Goal: Task Accomplishment & Management: Use online tool/utility

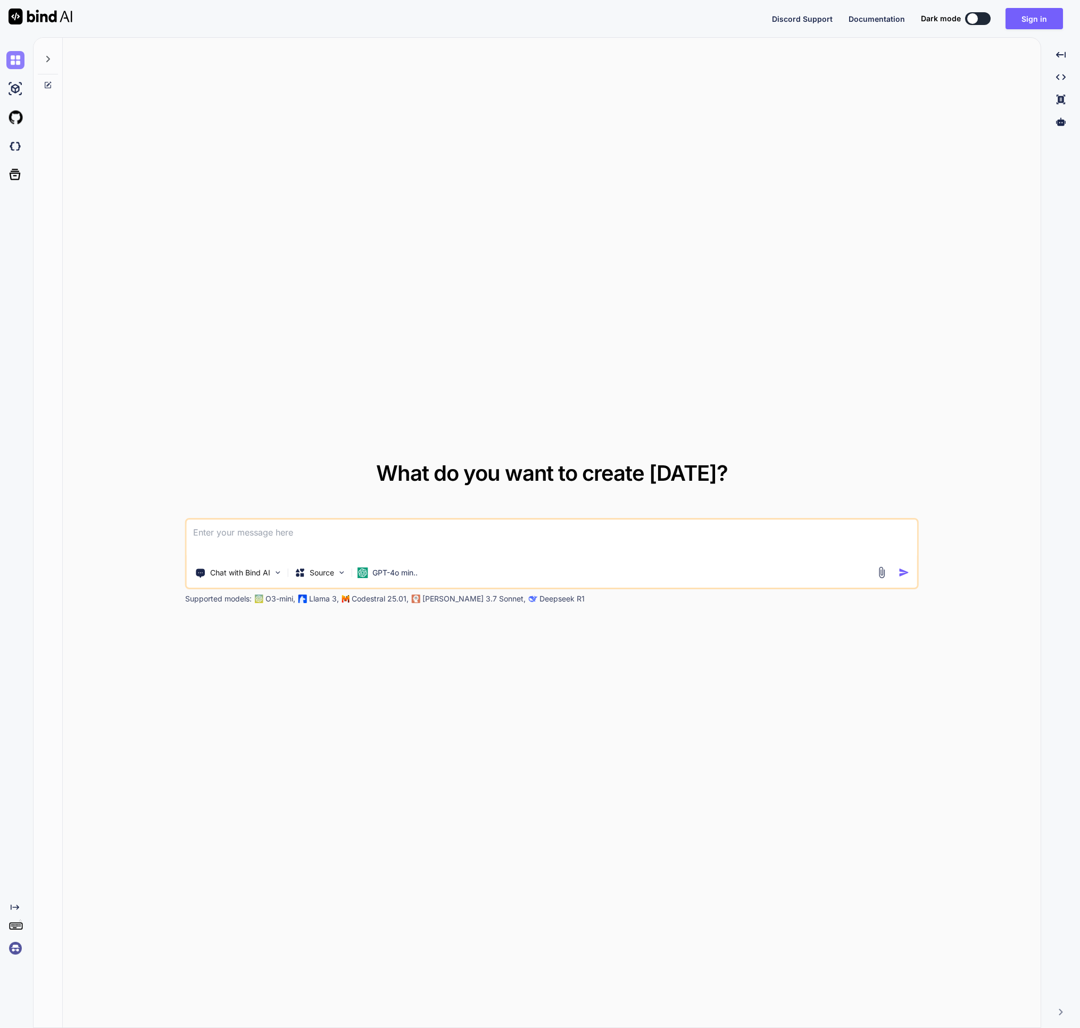
click at [19, 63] on img at bounding box center [15, 60] width 18 height 18
click at [49, 60] on icon at bounding box center [48, 59] width 4 height 6
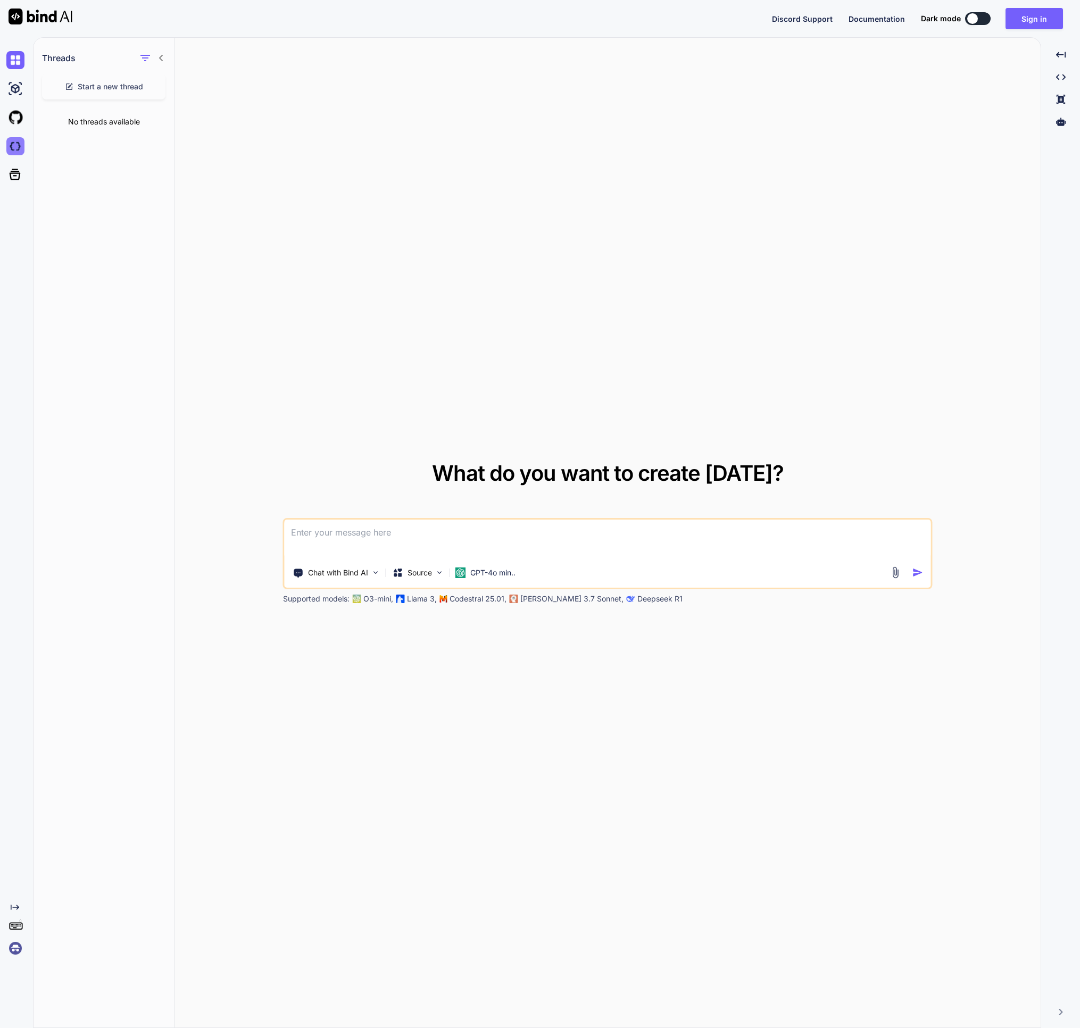
click at [9, 143] on img at bounding box center [15, 146] width 18 height 18
type textarea "x"
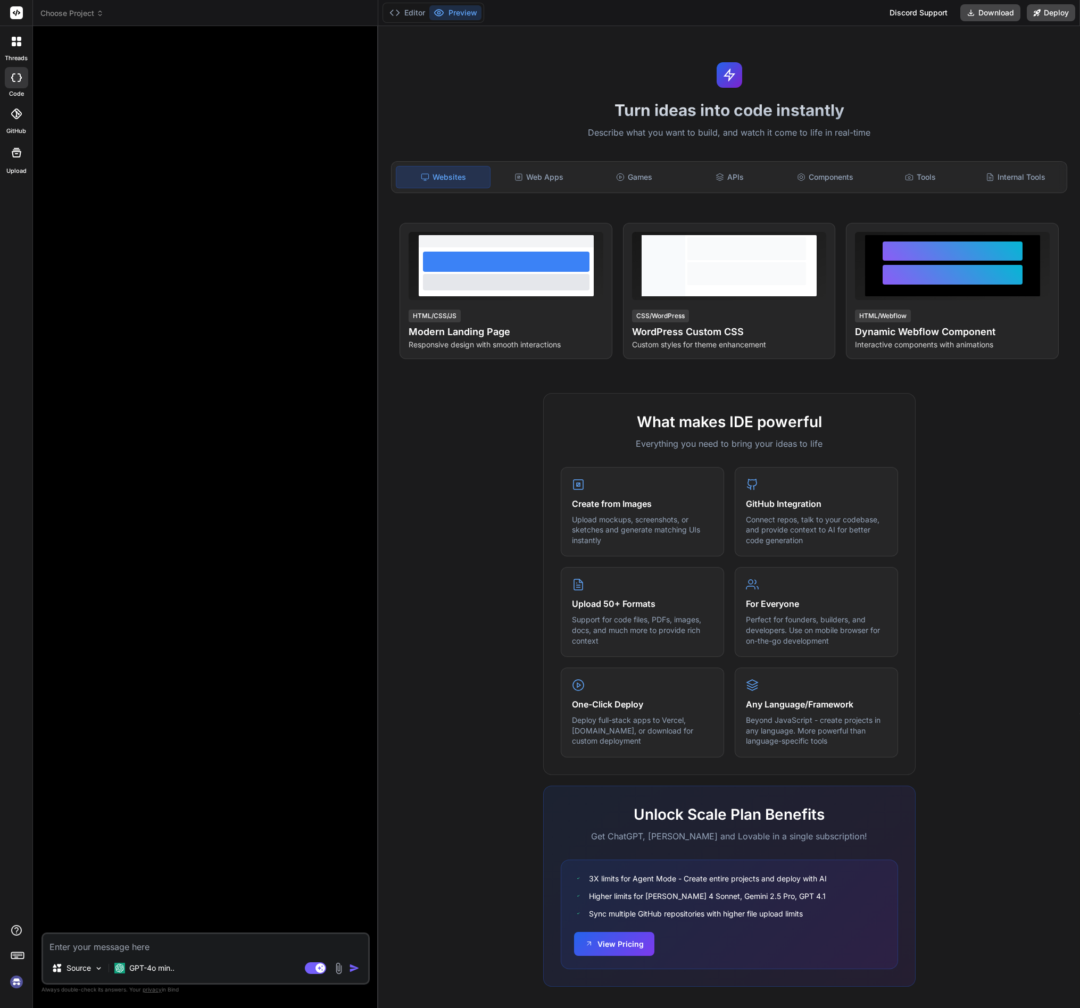
click at [91, 21] on header "Choose Project Created with Pixso." at bounding box center [205, 13] width 345 height 26
click at [93, 13] on span "Choose Project" at bounding box center [71, 13] width 63 height 11
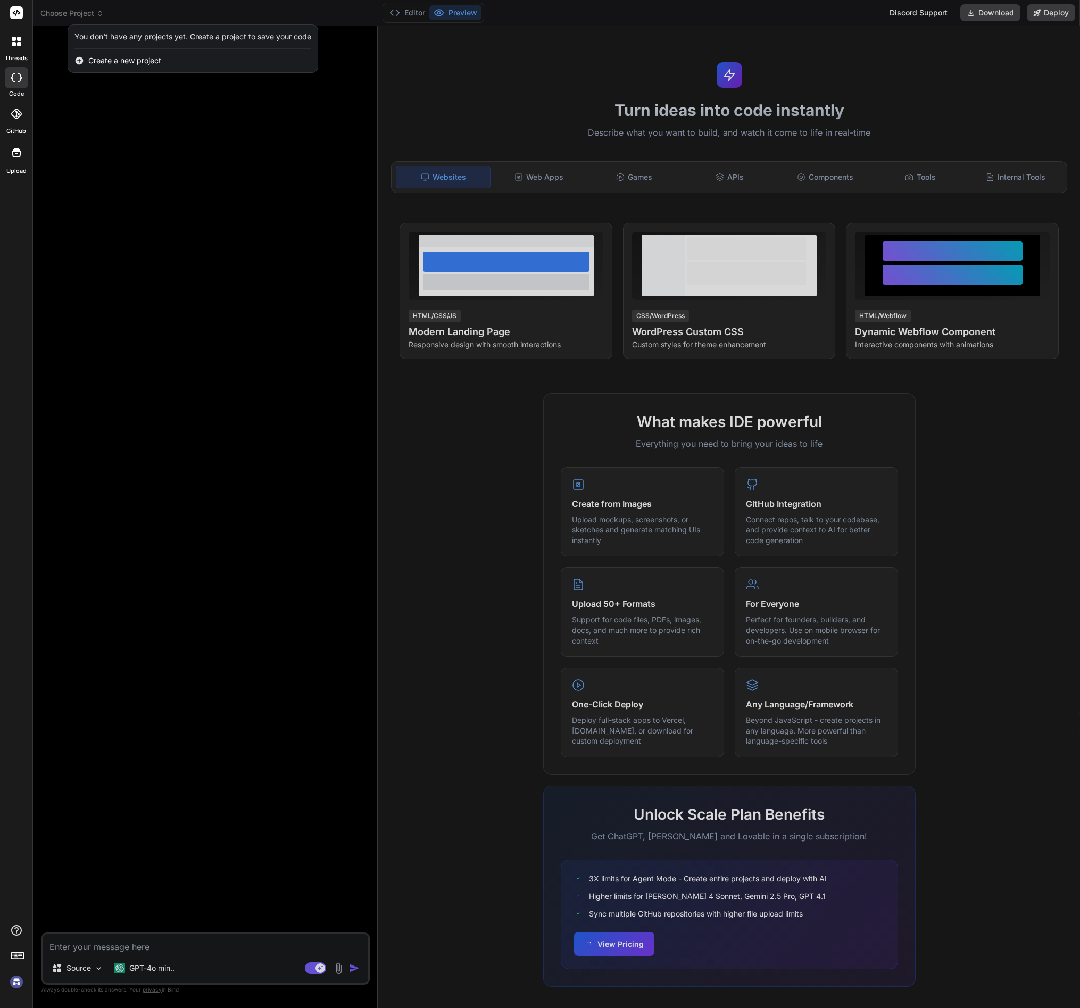
click at [93, 13] on div at bounding box center [540, 504] width 1080 height 1008
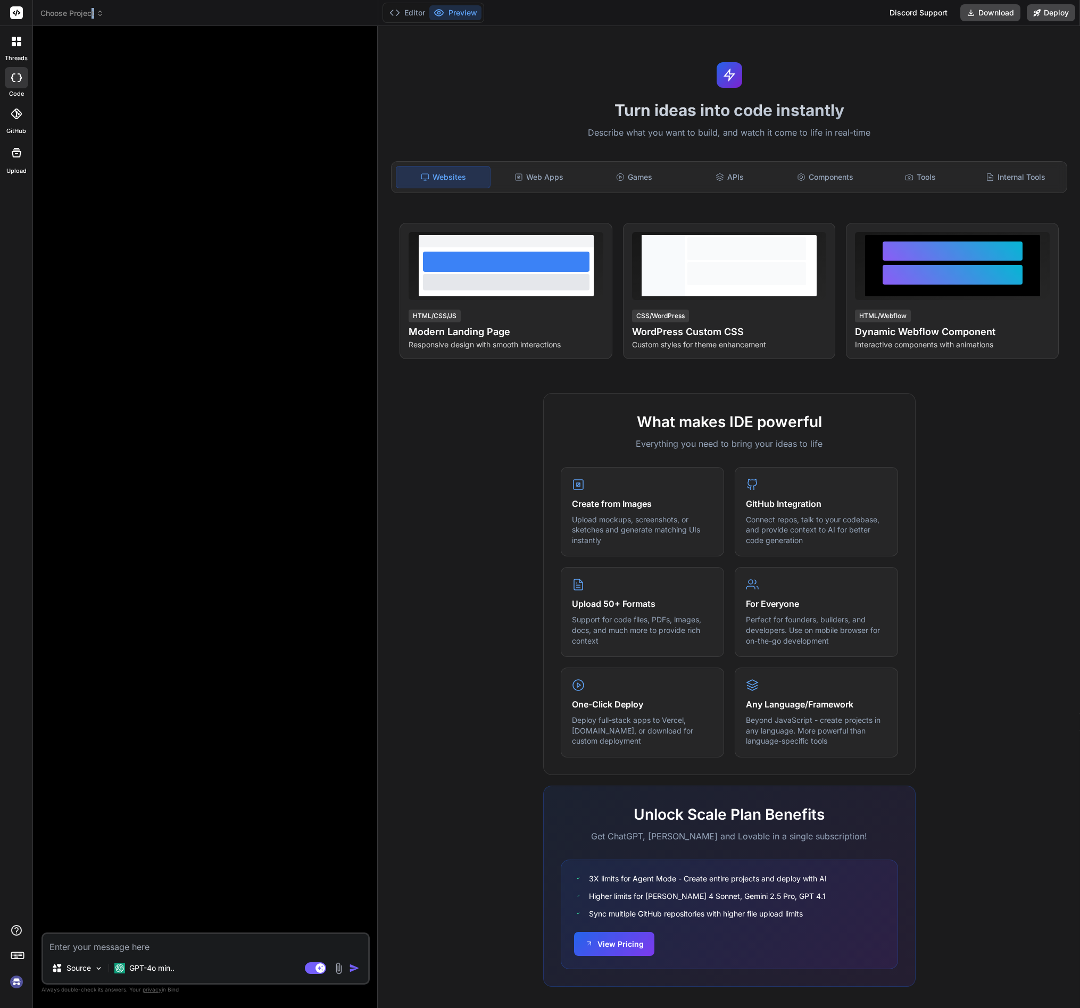
click at [92, 11] on span "Choose Project" at bounding box center [71, 13] width 63 height 11
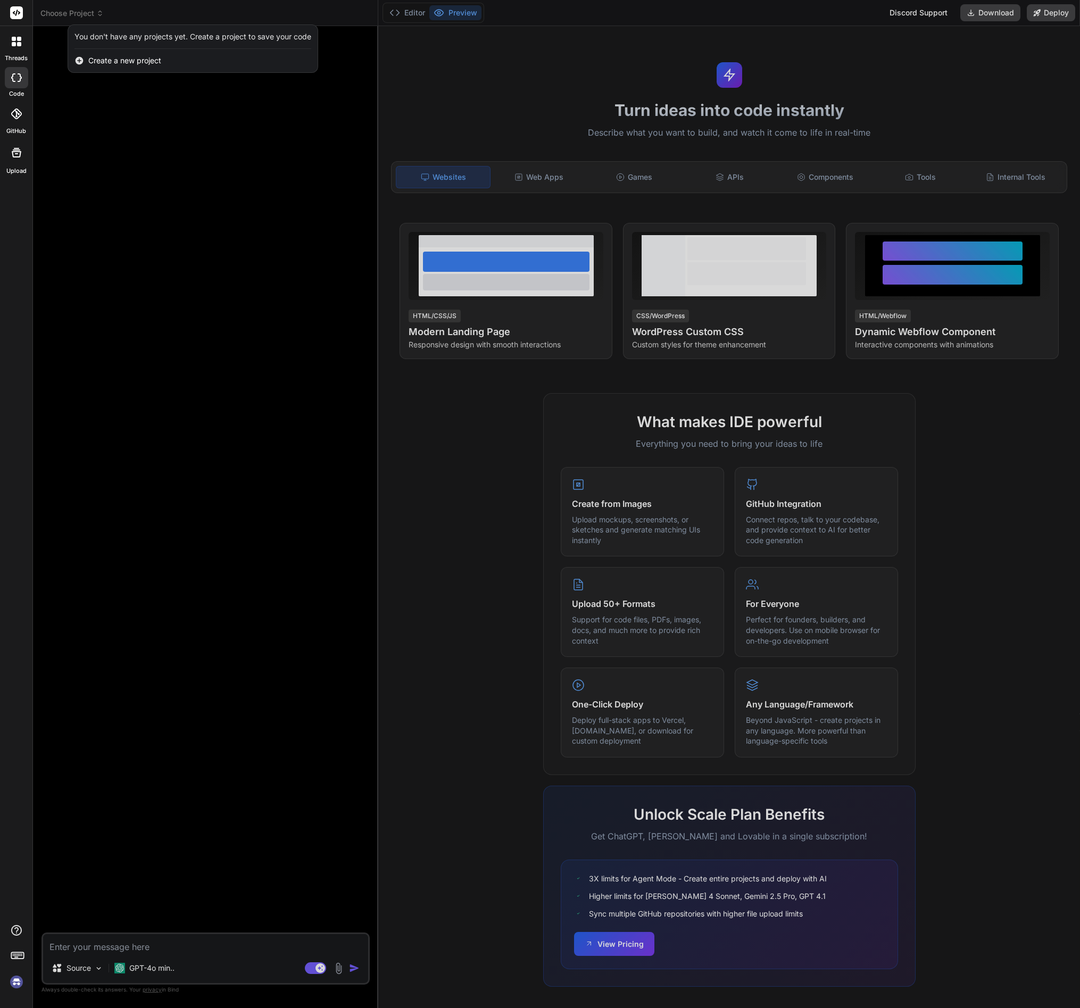
click at [92, 11] on div at bounding box center [540, 504] width 1080 height 1008
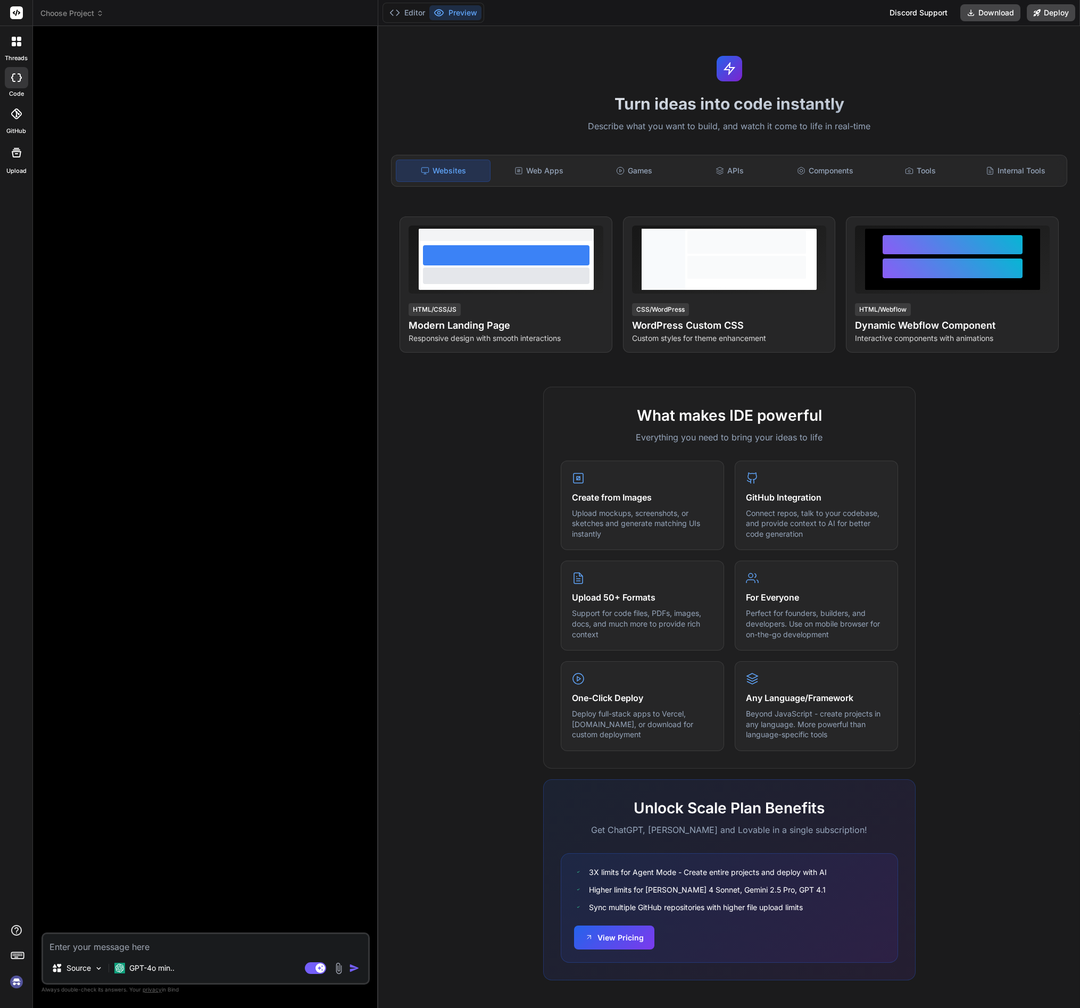
scroll to position [3, 0]
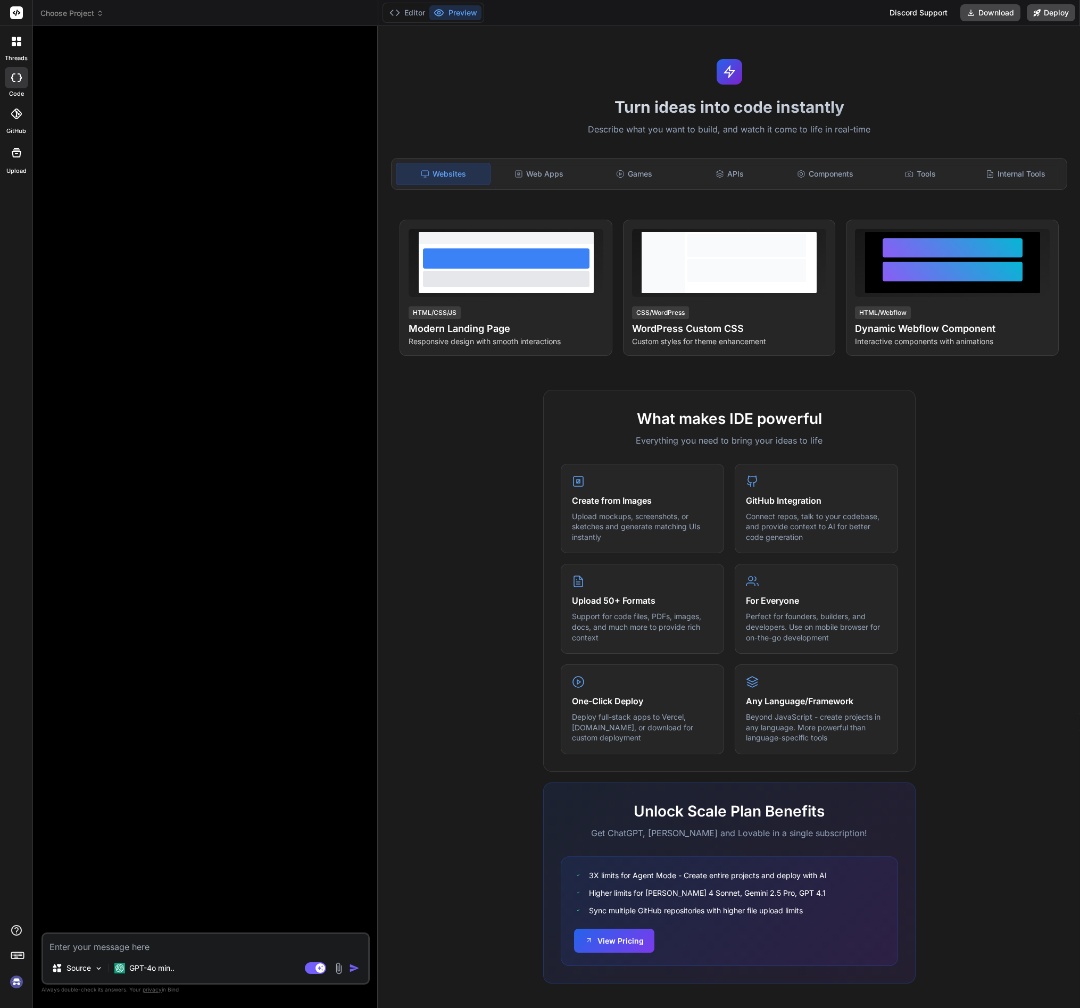
click at [17, 982] on img at bounding box center [16, 982] width 18 height 18
drag, startPoint x: 321, startPoint y: 274, endPoint x: 336, endPoint y: 241, distance: 36.2
click at [321, 273] on div at bounding box center [207, 484] width 326 height 898
click at [64, 6] on header "Choose Project Created with Pixso." at bounding box center [205, 13] width 345 height 26
click at [63, 11] on span "Choose Project" at bounding box center [71, 13] width 63 height 11
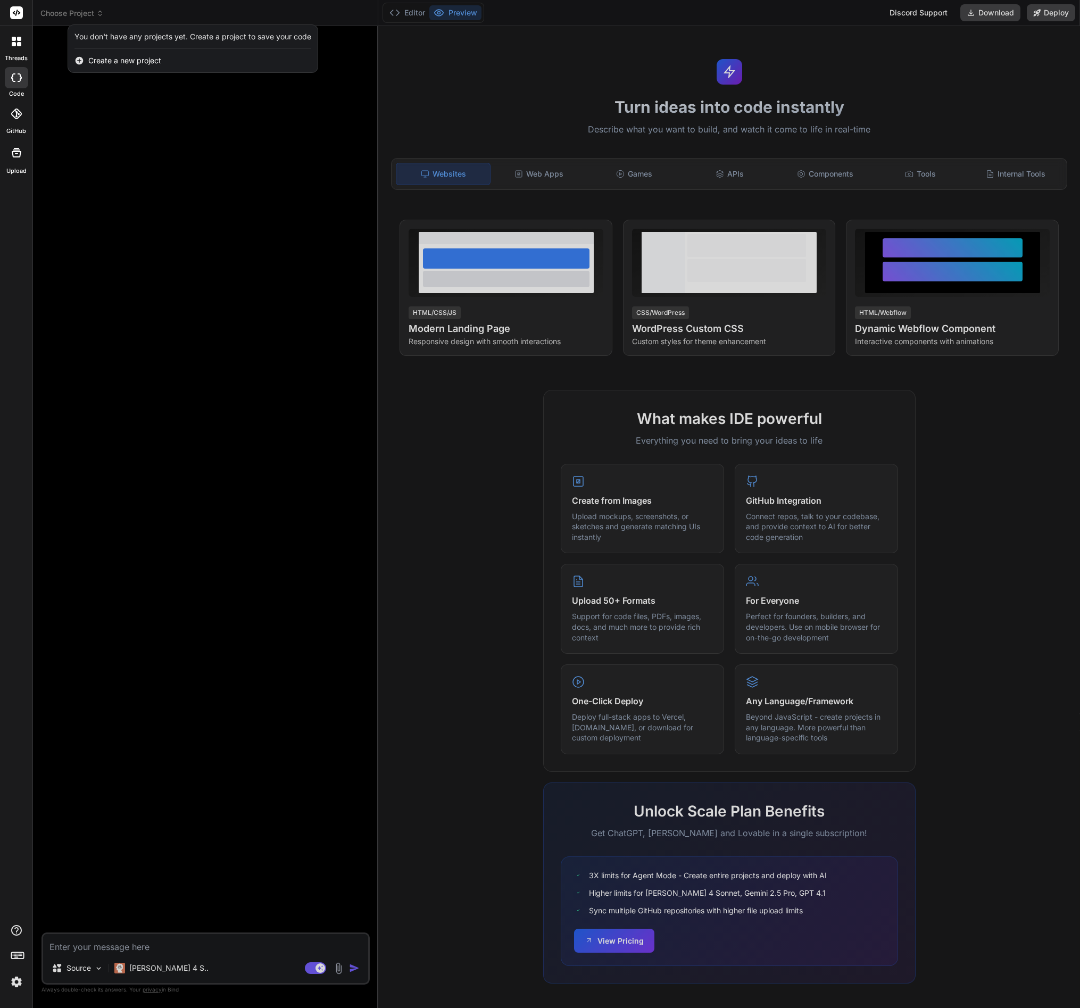
click at [63, 11] on div at bounding box center [540, 504] width 1080 height 1008
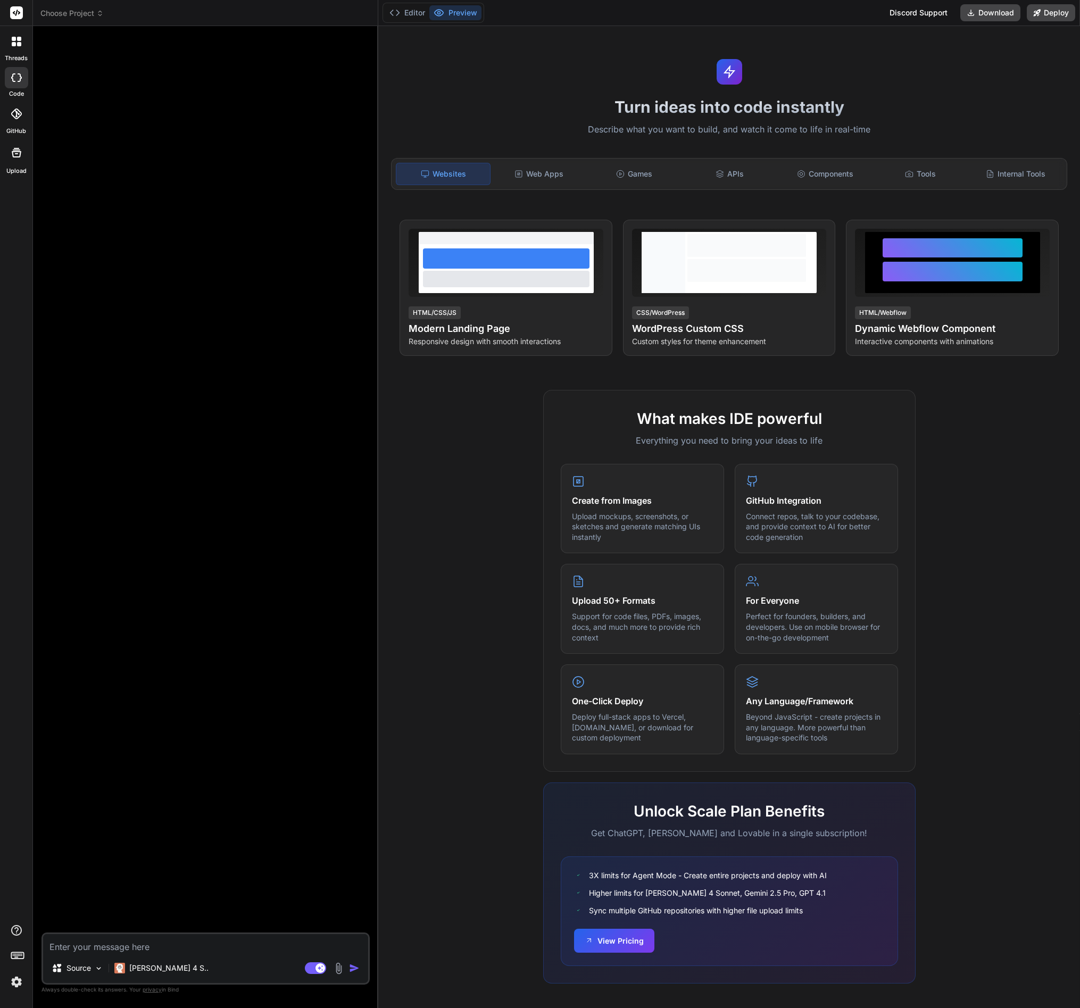
click at [18, 38] on icon at bounding box center [19, 39] width 4 height 4
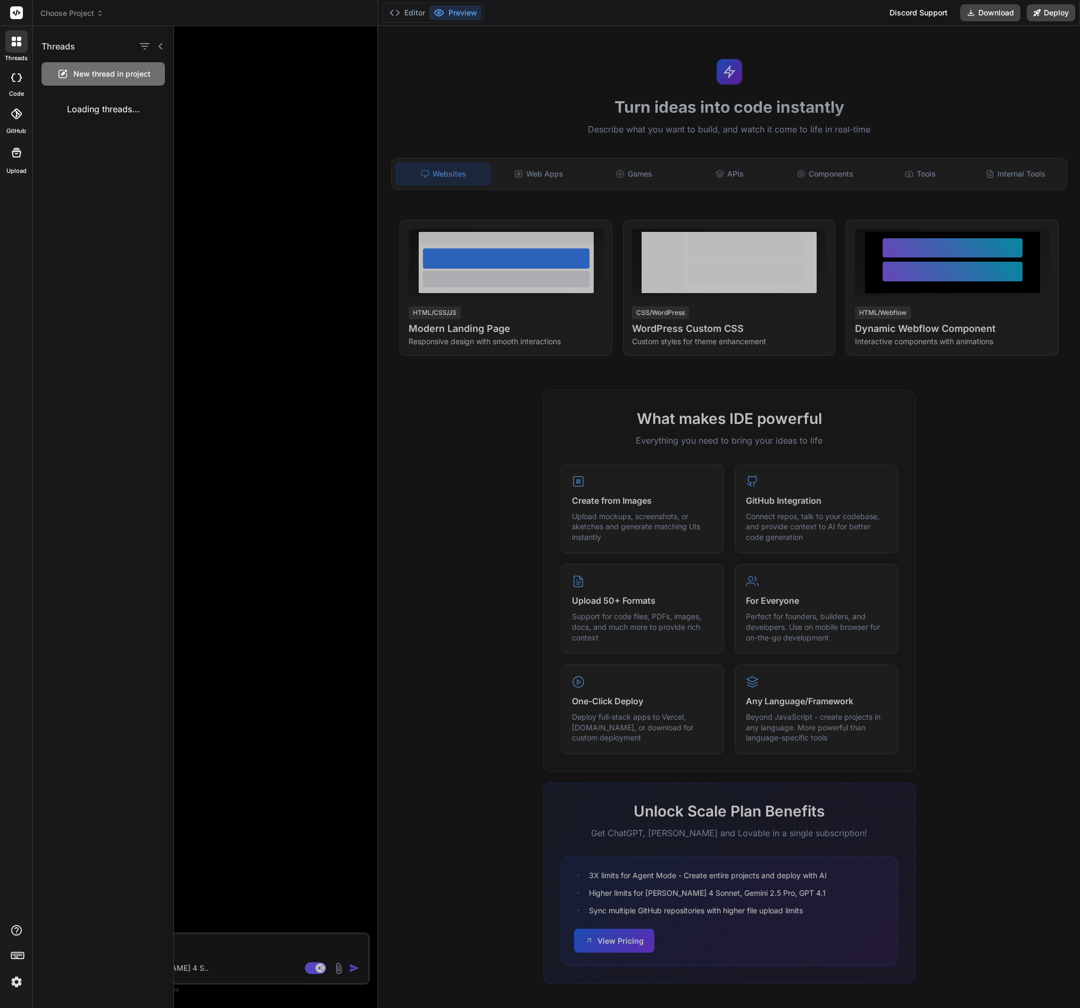
click at [18, 38] on icon at bounding box center [19, 39] width 4 height 4
click at [16, 11] on icon at bounding box center [17, 13] width 8 height 6
click at [15, 13] on rect at bounding box center [16, 12] width 13 height 13
click at [19, 975] on img at bounding box center [16, 982] width 18 height 18
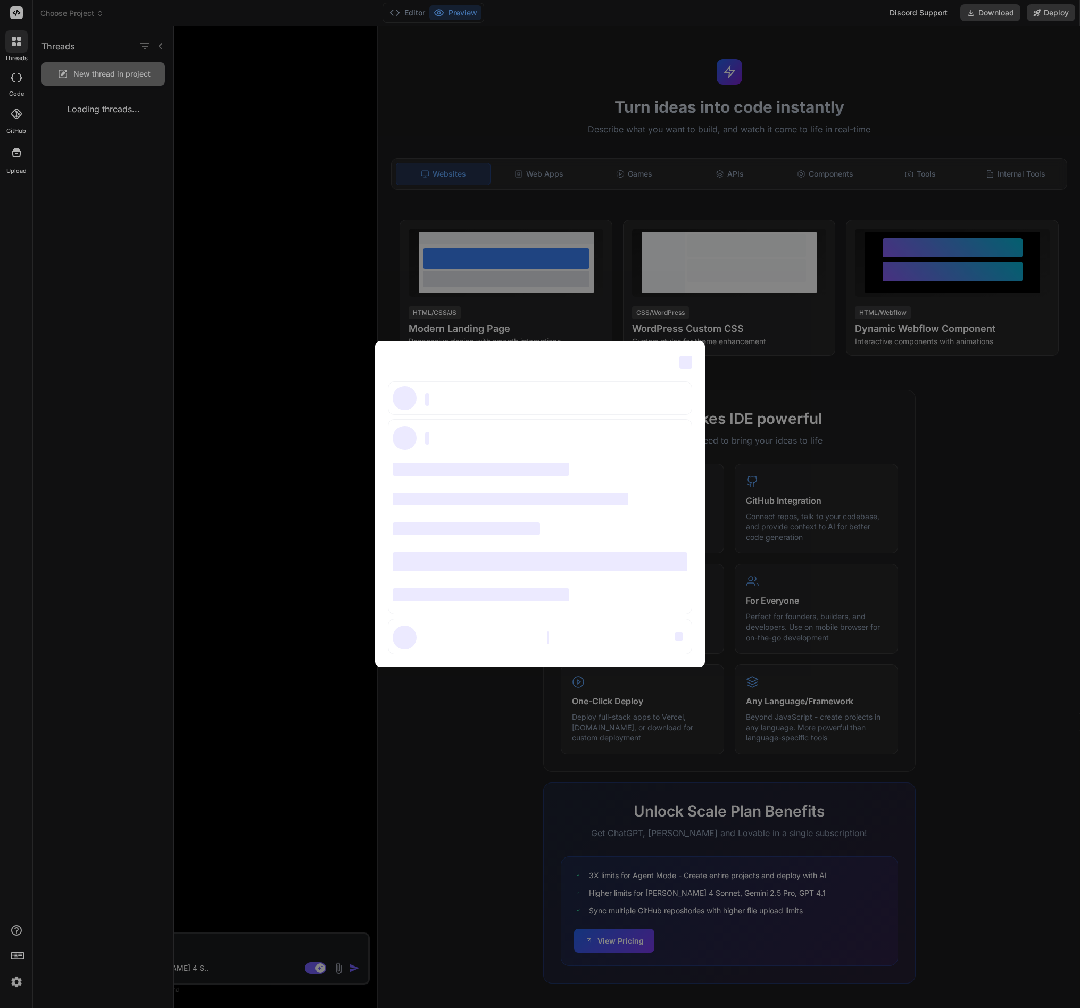
click at [265, 79] on div "‌ ‌ ‌ ‌ ‌ ‌ ‌ ‌ ‌ ‌ ‌ ‌ ‌ ‌ ‌" at bounding box center [540, 504] width 1080 height 1008
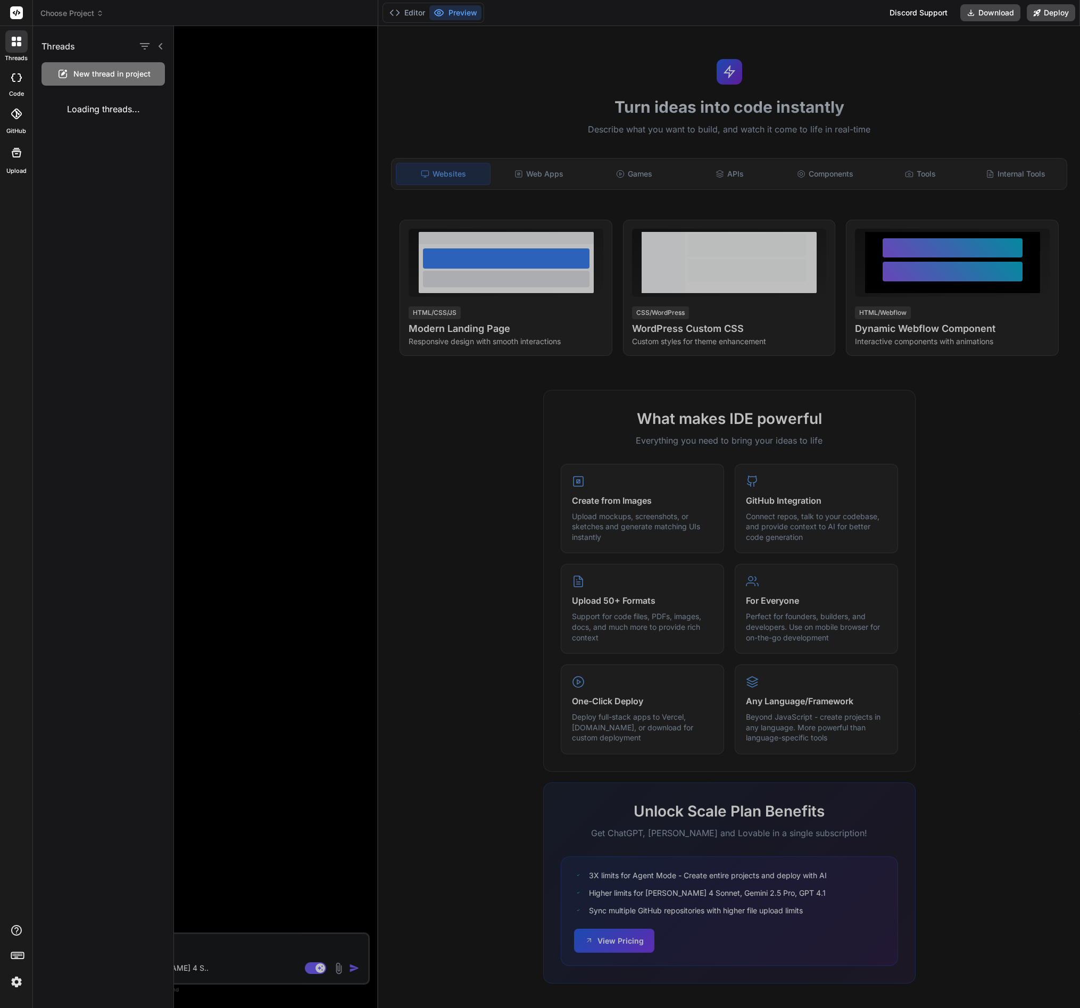
type textarea "x"
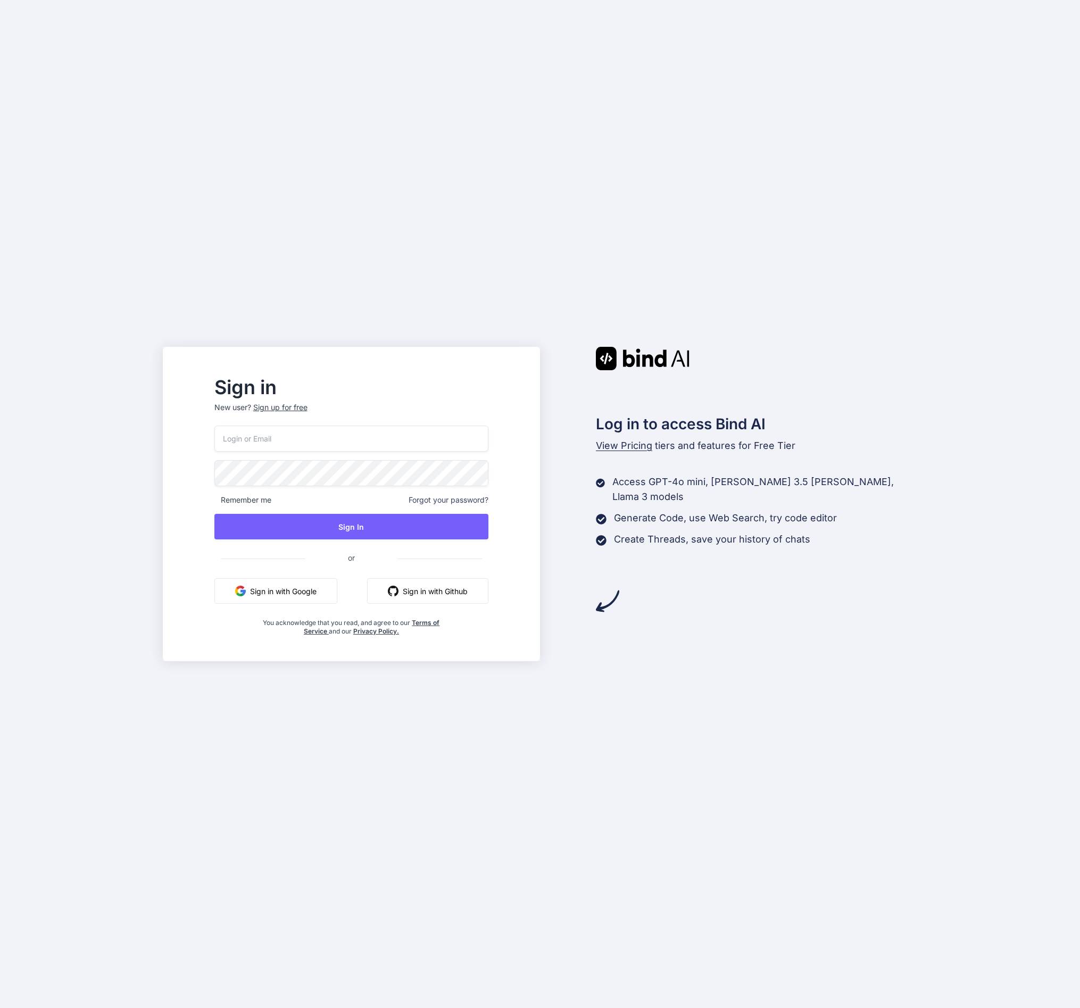
click at [301, 597] on button "Sign in with Google" at bounding box center [275, 591] width 123 height 26
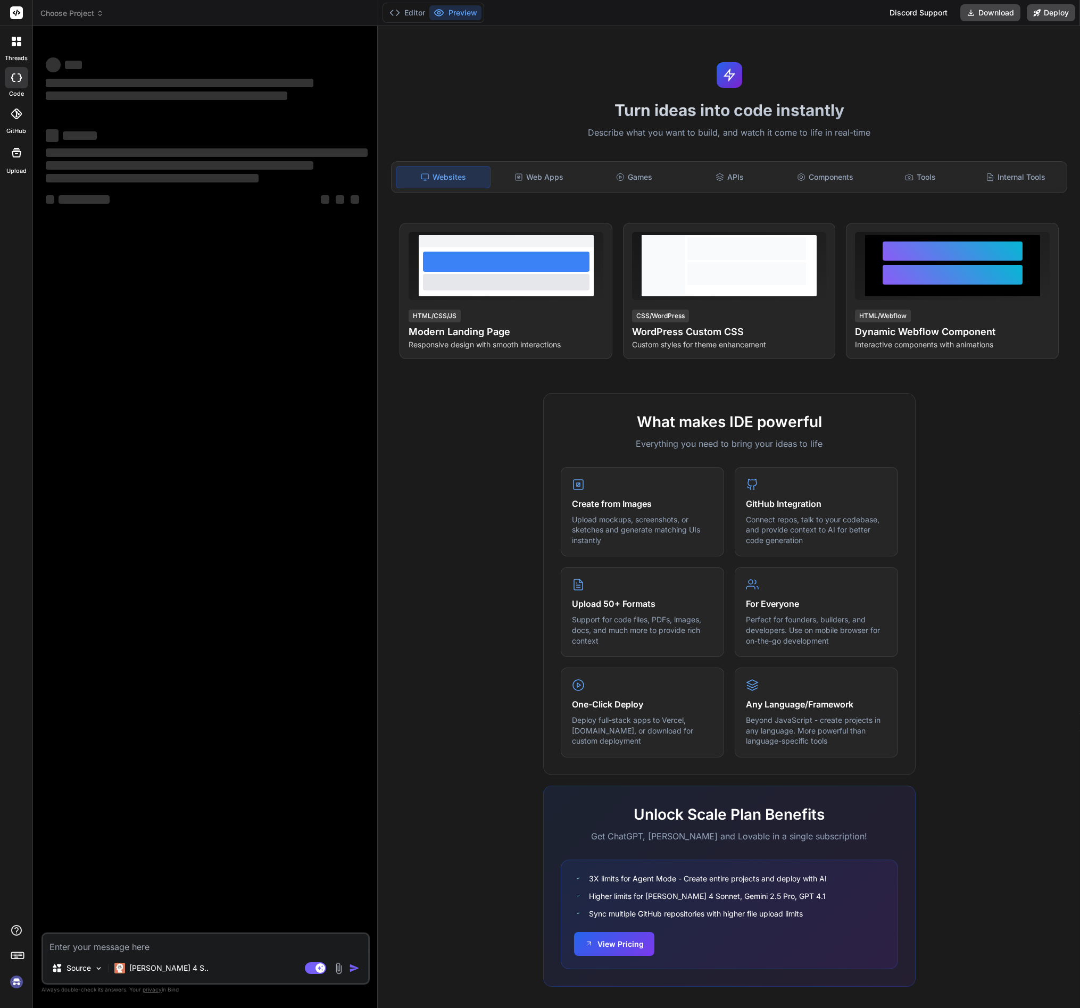
click at [93, 18] on span "Choose Project" at bounding box center [71, 13] width 63 height 11
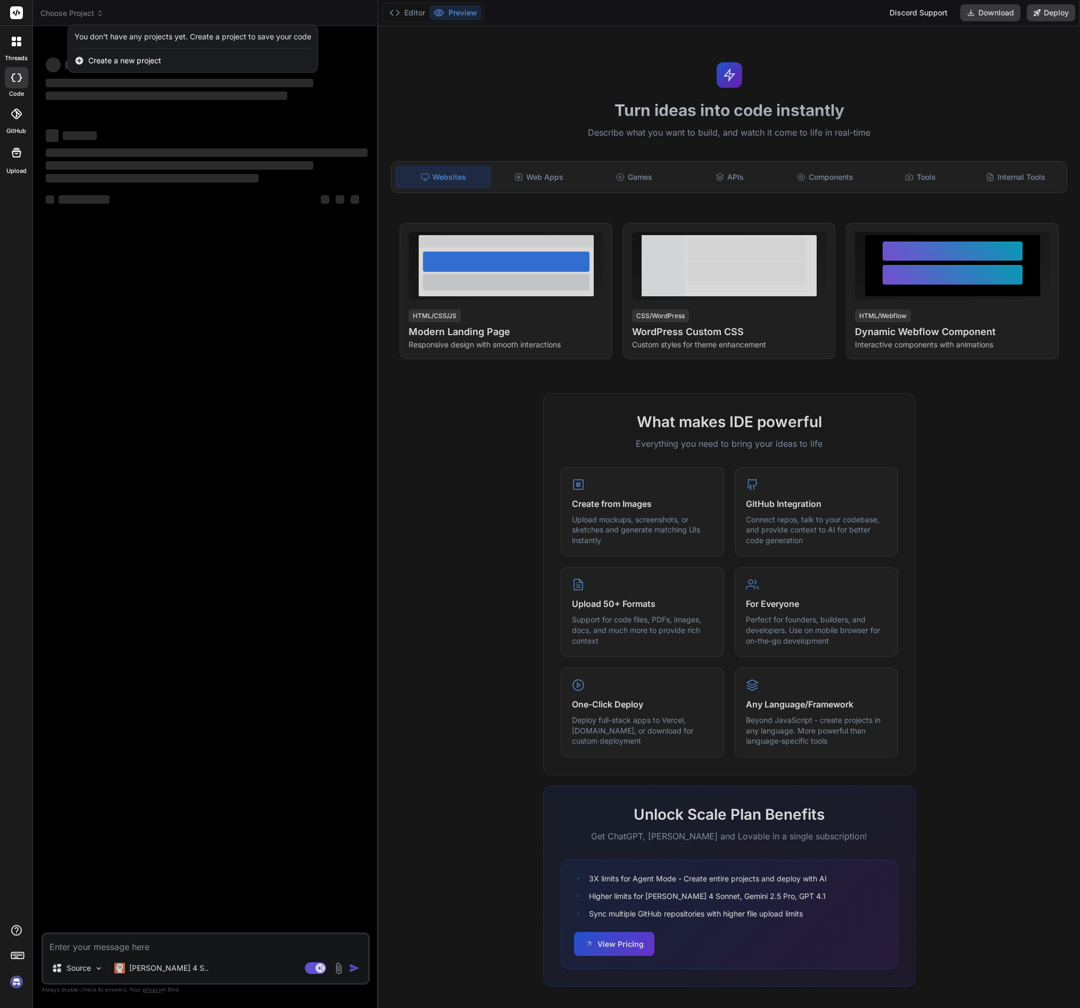
click at [93, 18] on div at bounding box center [540, 504] width 1080 height 1008
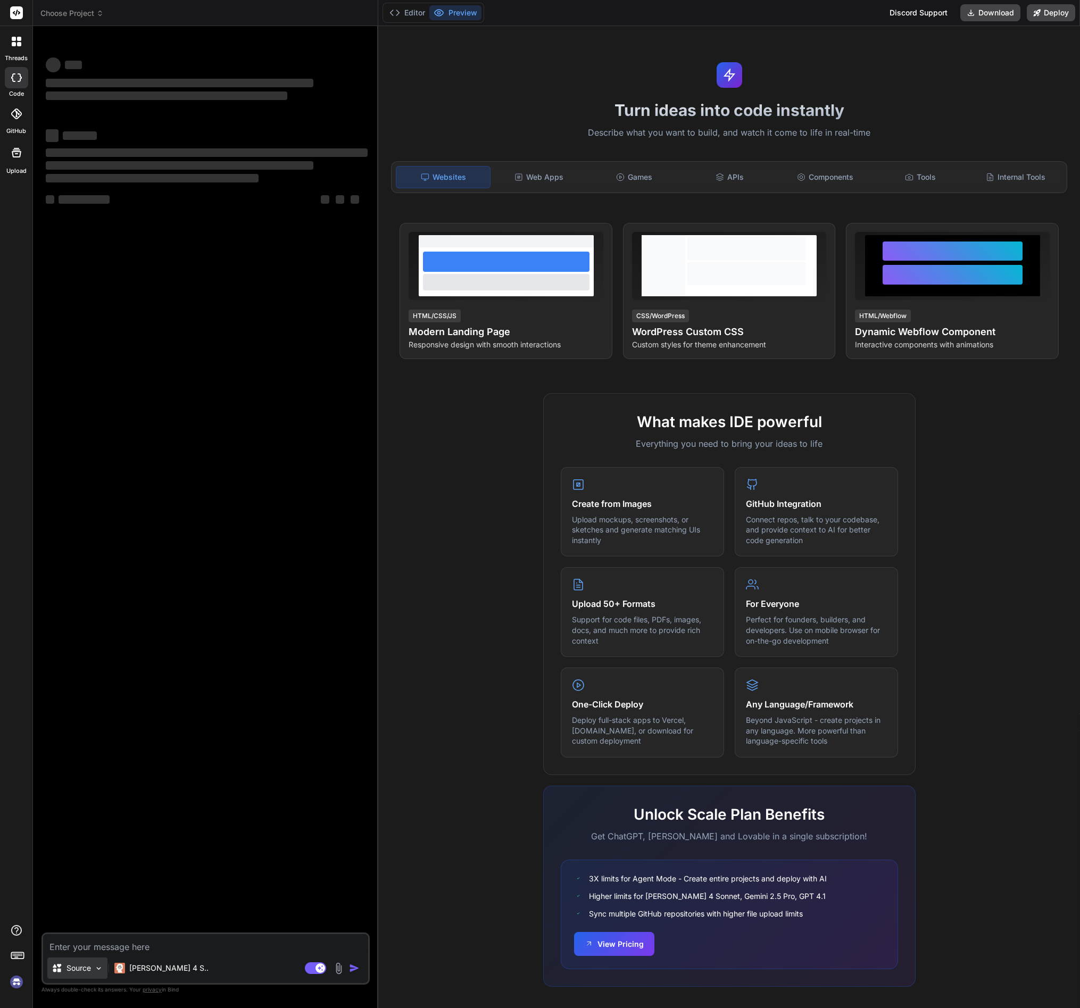
click at [64, 972] on div "Source" at bounding box center [71, 968] width 39 height 11
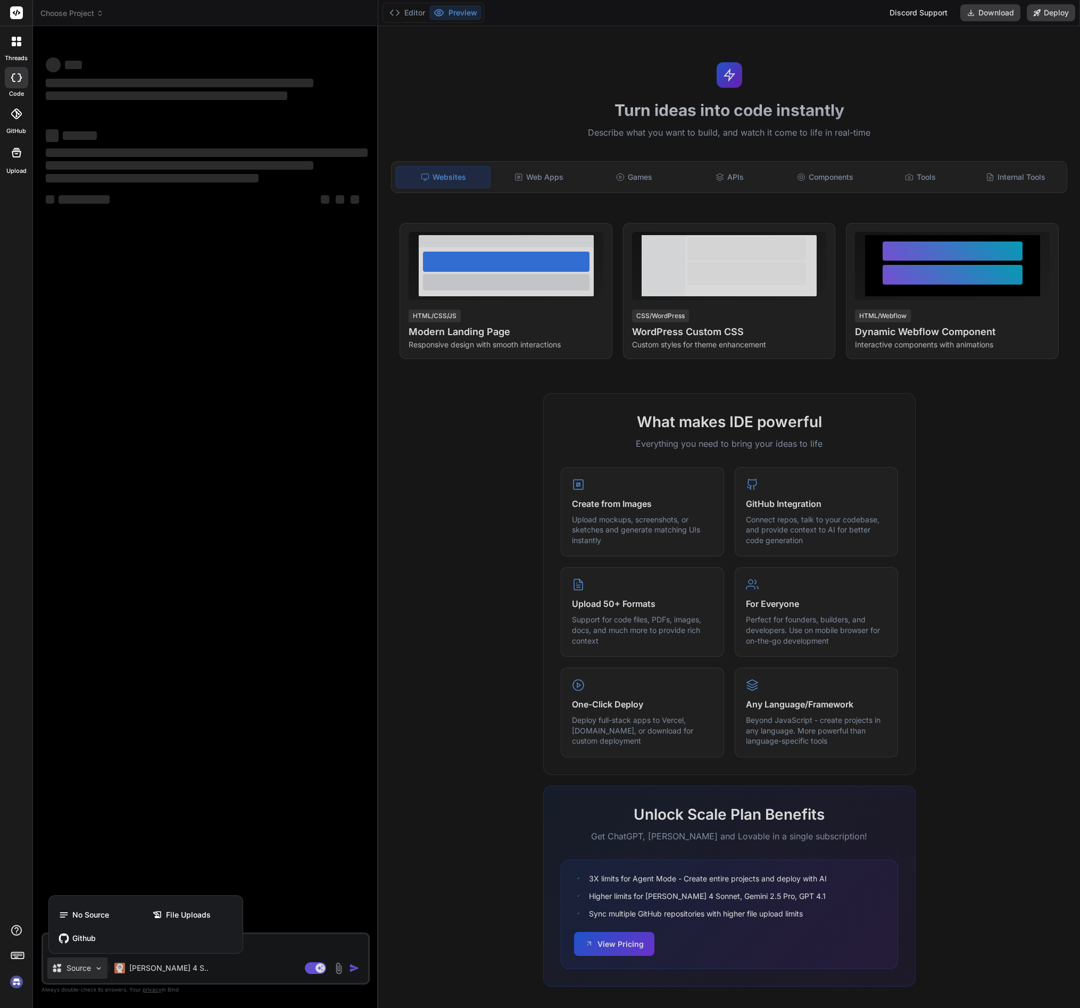
click at [64, 972] on div at bounding box center [540, 504] width 1080 height 1008
type textarea "x"
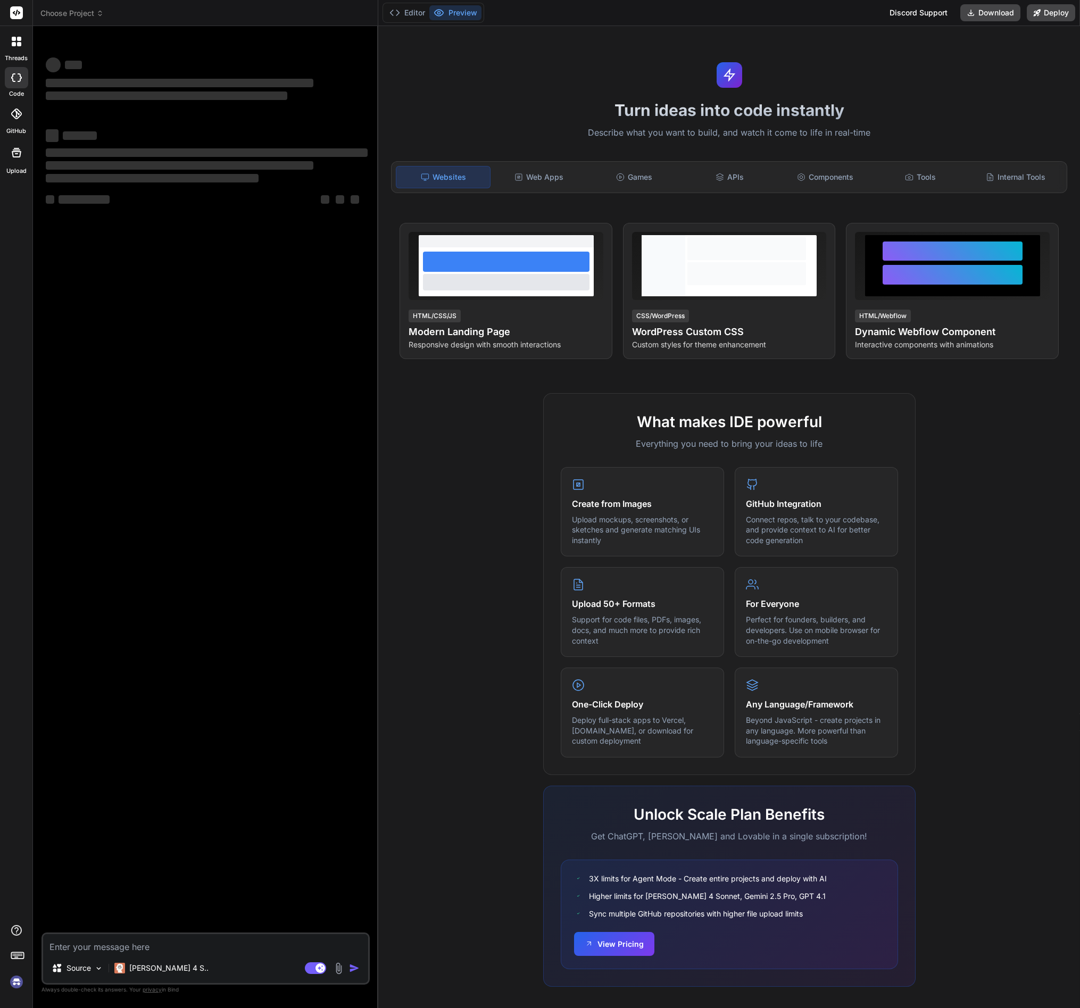
click at [927, 17] on div "Discord Support" at bounding box center [918, 12] width 71 height 17
